Goal: Navigation & Orientation: Find specific page/section

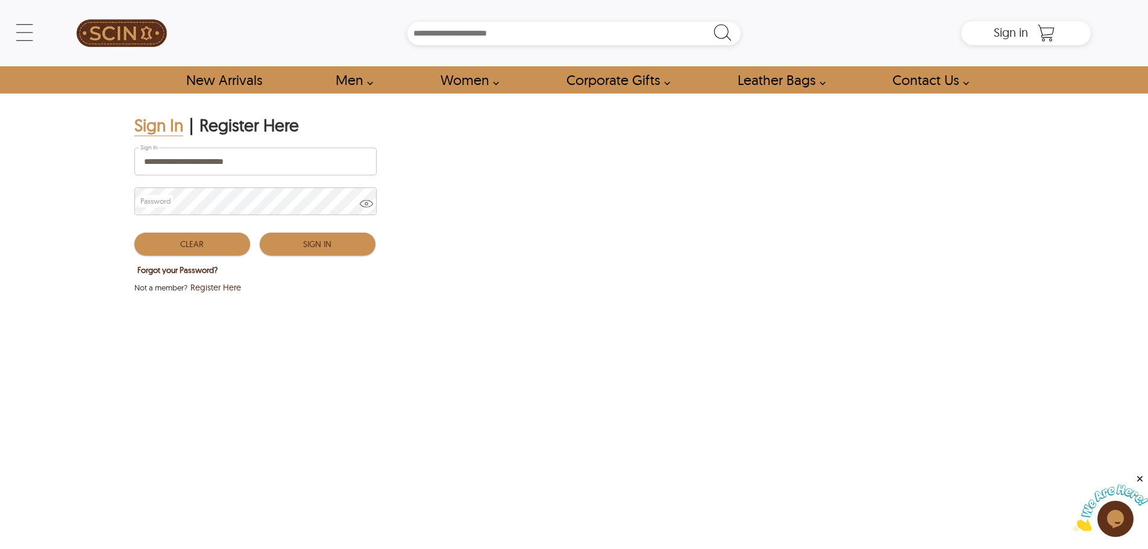
click at [342, 246] on button "Sign In" at bounding box center [318, 244] width 116 height 23
click at [308, 248] on button "Sign In" at bounding box center [318, 244] width 116 height 23
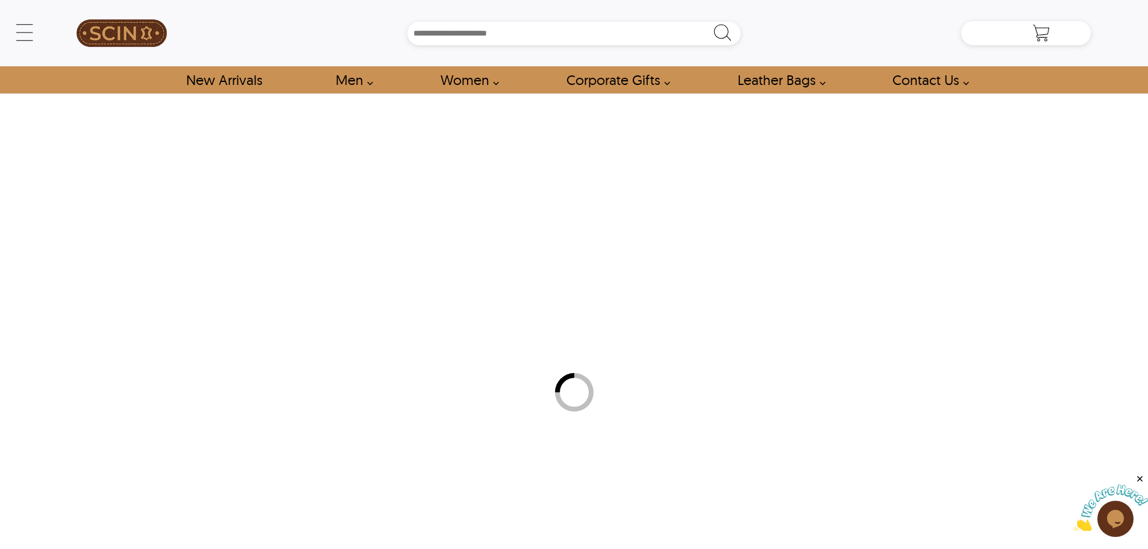
type input "**********"
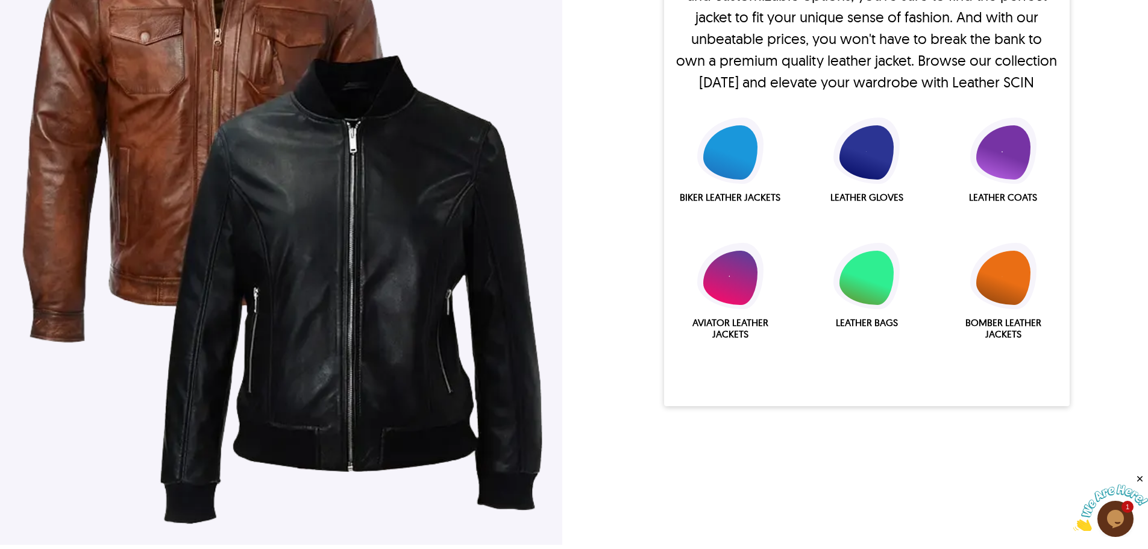
scroll to position [2109, 0]
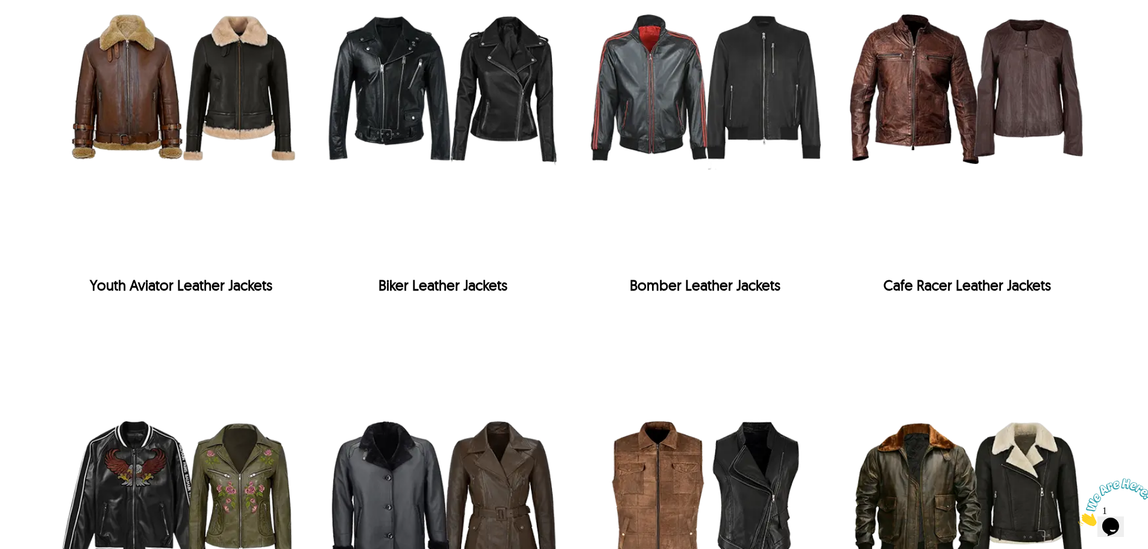
scroll to position [1563, 0]
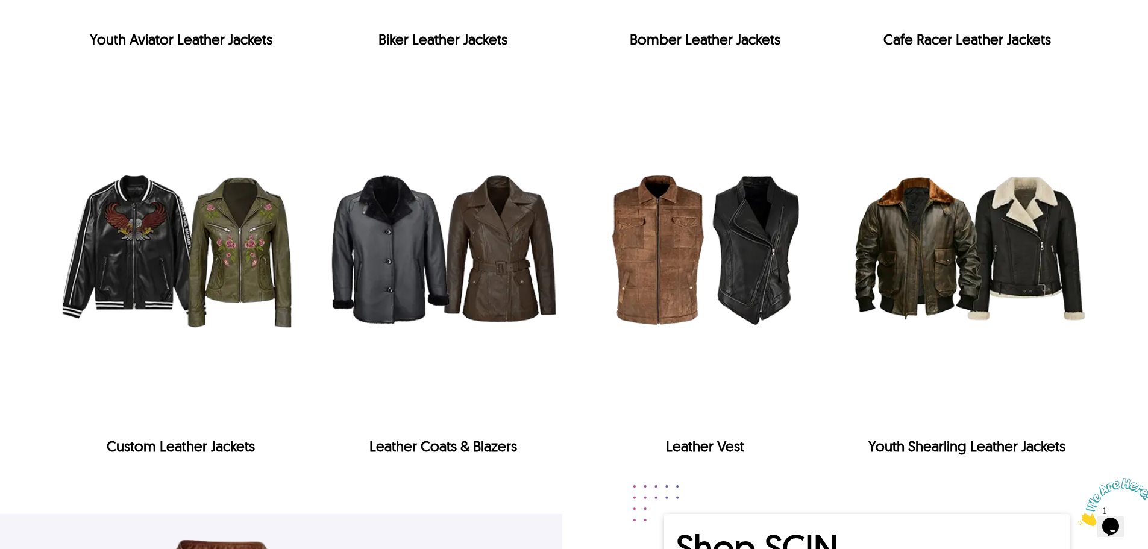
scroll to position [1627, 0]
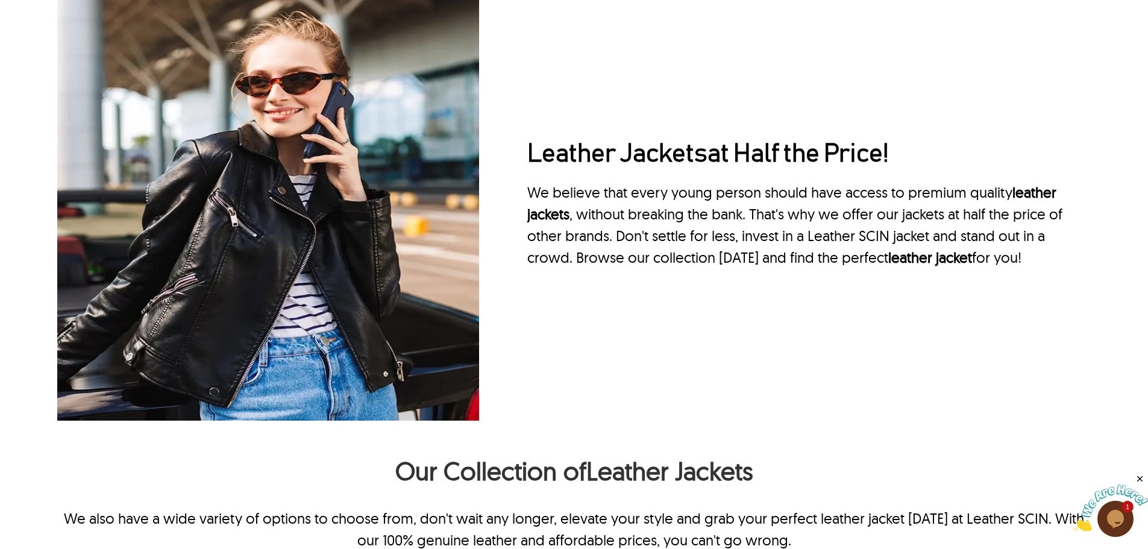
scroll to position [904, 0]
